Goal: Task Accomplishment & Management: Complete application form

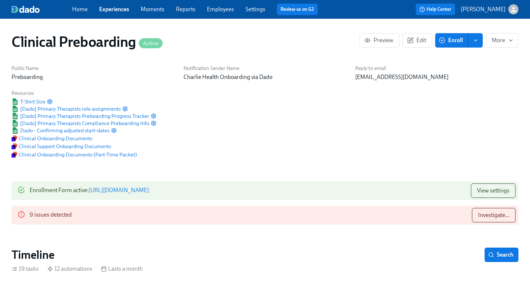
click at [224, 12] on link "Employees" at bounding box center [220, 9] width 27 height 7
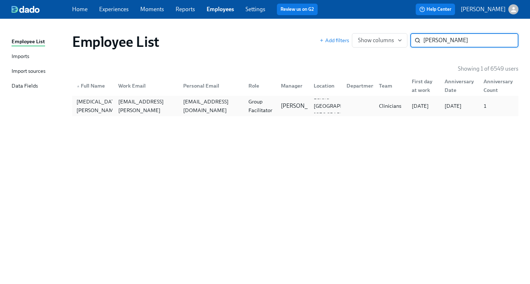
type input "[PERSON_NAME]"
click at [363, 109] on div at bounding box center [357, 106] width 33 height 14
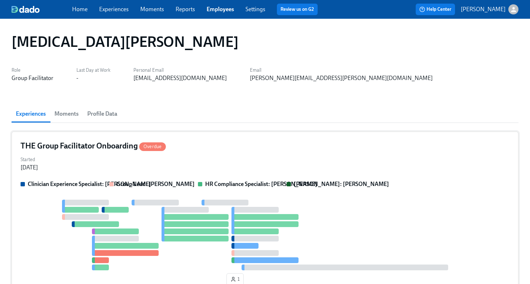
scroll to position [4, 0]
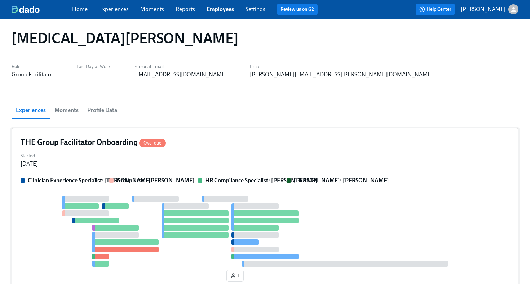
click at [300, 146] on div "THE Group Facilitator Onboarding Overdue" at bounding box center [265, 142] width 489 height 11
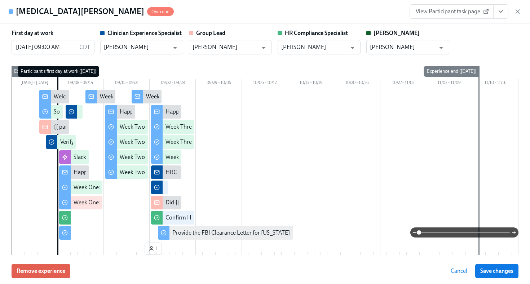
click at [502, 17] on button "View task page" at bounding box center [500, 11] width 15 height 14
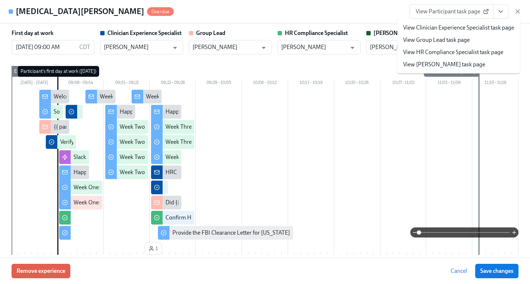
click at [479, 54] on link "View HR Compliance Specialist task page" at bounding box center [453, 52] width 100 height 8
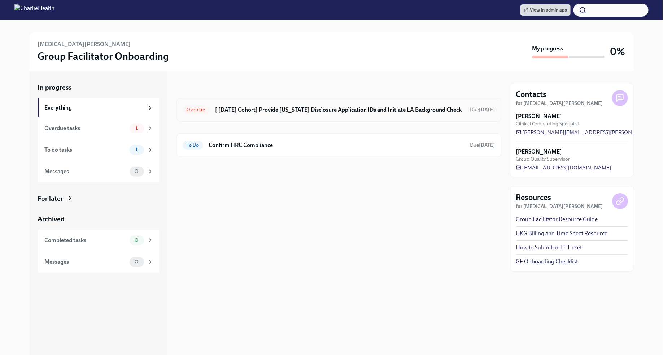
click at [295, 115] on div "Overdue [ Sep 8th Cohort] Provide Utah Disclosure Application IDs and Initiate …" at bounding box center [338, 110] width 312 height 12
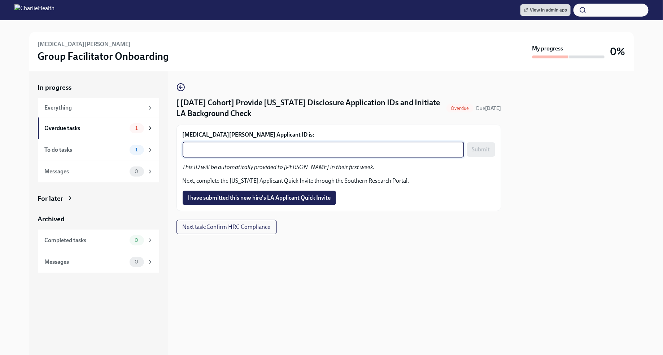
click at [285, 148] on textarea "Kadian Simpson's Applicant ID is:" at bounding box center [323, 149] width 273 height 9
paste textarea "1252171"
type textarea "1252171"
click at [483, 151] on span "Submit" at bounding box center [481, 149] width 18 height 7
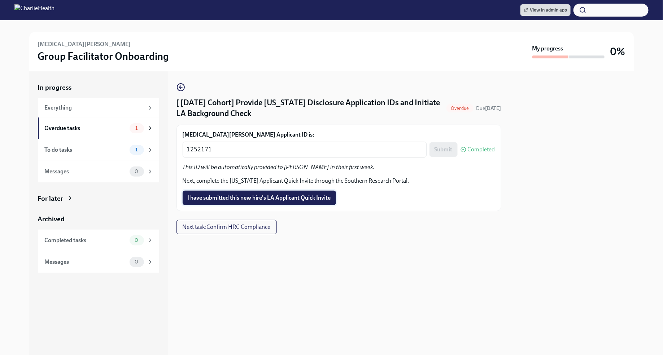
click at [319, 197] on span "I have submitted this new hire's LA Applicant Quick Invite" at bounding box center [259, 197] width 143 height 7
